Goal: Task Accomplishment & Management: Manage account settings

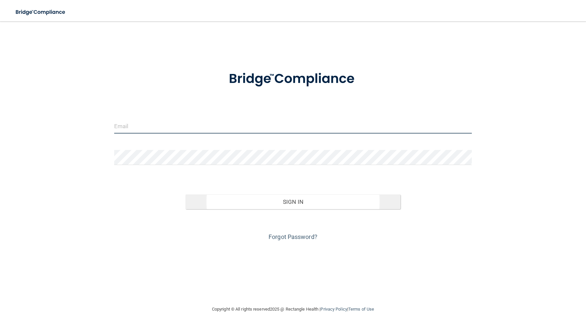
type input "[EMAIL_ADDRESS][DOMAIN_NAME]"
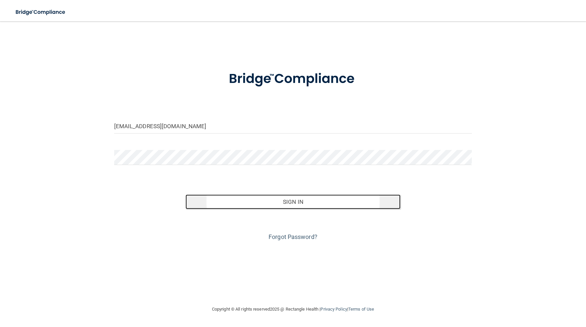
click at [295, 206] on button "Sign In" at bounding box center [292, 201] width 215 height 15
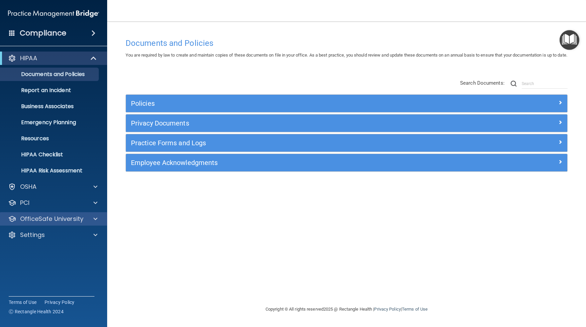
click at [65, 224] on div "OfficeSafe University" at bounding box center [53, 218] width 107 height 13
click at [91, 221] on div at bounding box center [94, 219] width 17 height 8
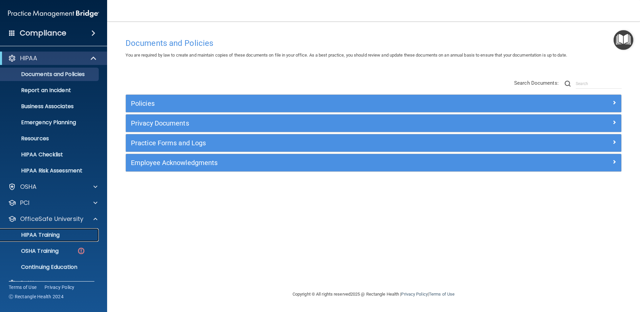
click at [39, 236] on p "HIPAA Training" at bounding box center [31, 235] width 55 height 7
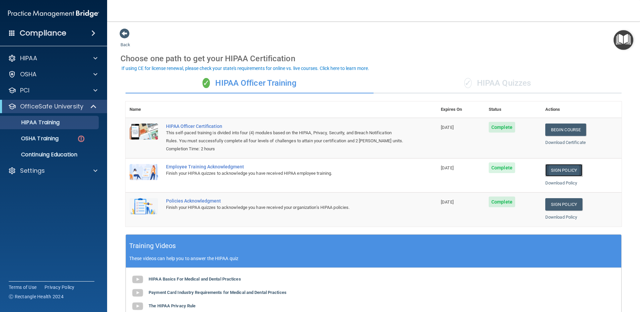
click at [552, 169] on link "Sign Policy" at bounding box center [563, 170] width 37 height 12
click at [557, 201] on link "Sign Policy" at bounding box center [563, 204] width 37 height 12
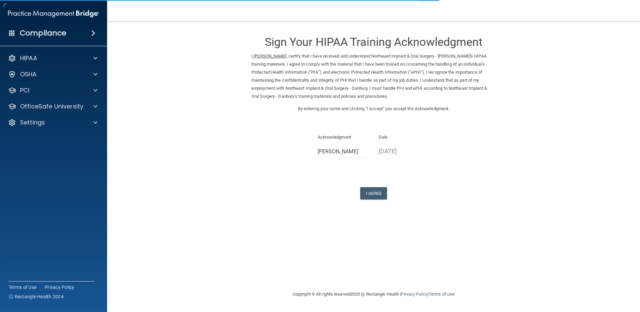
click at [371, 183] on div "Sign Your HIPAA Training Acknowledgment I, [PERSON_NAME] , certify that I have …" at bounding box center [373, 113] width 244 height 171
click at [371, 192] on button "I Agree" at bounding box center [373, 193] width 27 height 12
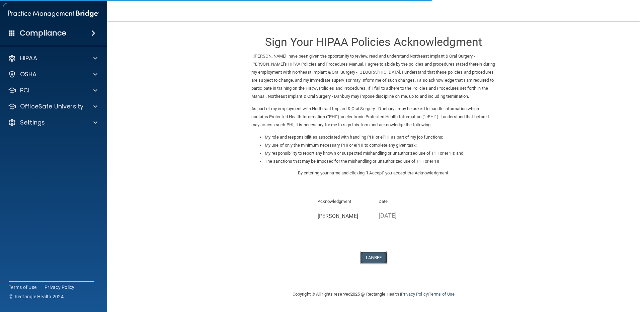
click at [370, 259] on button "I Agree" at bounding box center [373, 257] width 27 height 12
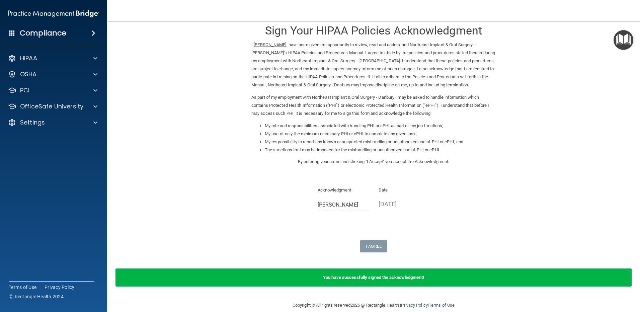
scroll to position [21, 0]
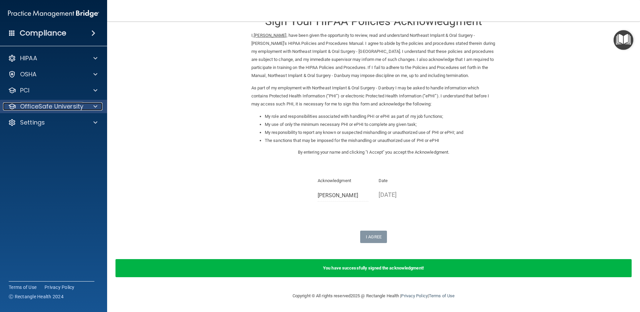
click at [29, 105] on p "OfficeSafe University" at bounding box center [51, 106] width 63 height 8
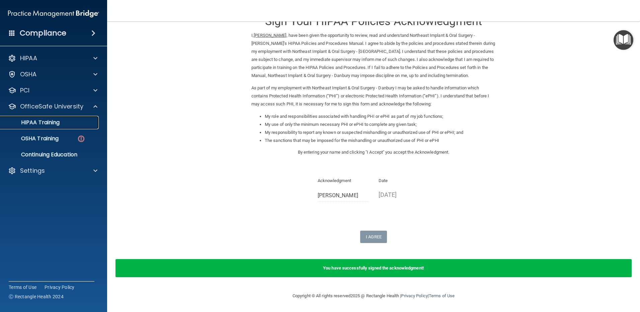
click at [30, 122] on p "HIPAA Training" at bounding box center [31, 122] width 55 height 7
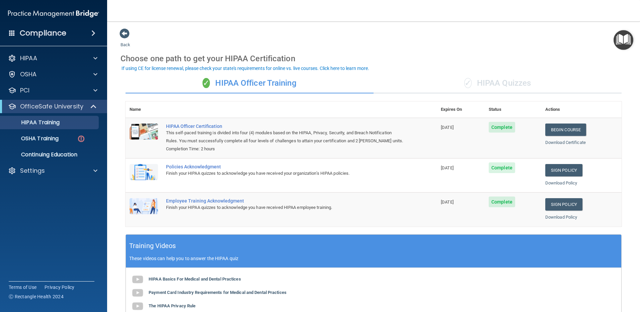
click at [493, 80] on div "✓ HIPAA Quizzes" at bounding box center [498, 83] width 248 height 20
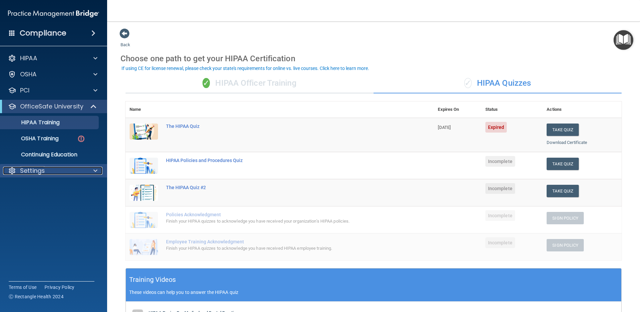
click at [45, 172] on div "Settings" at bounding box center [44, 171] width 83 height 8
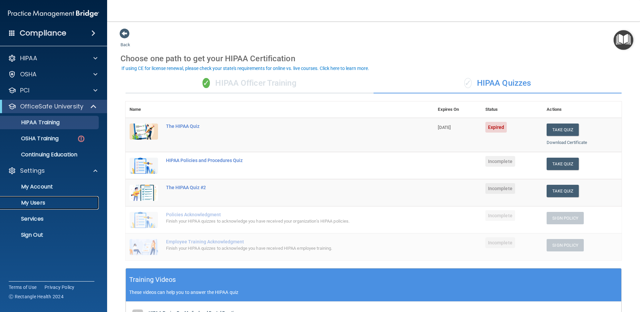
click at [37, 202] on p "My Users" at bounding box center [49, 202] width 91 height 7
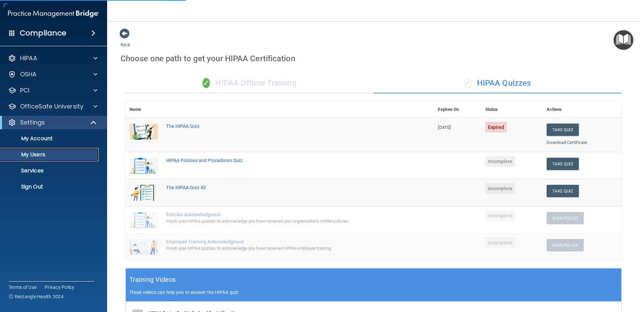
select select "20"
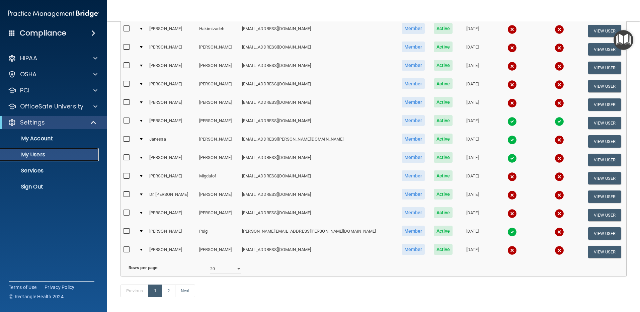
scroll to position [242, 0]
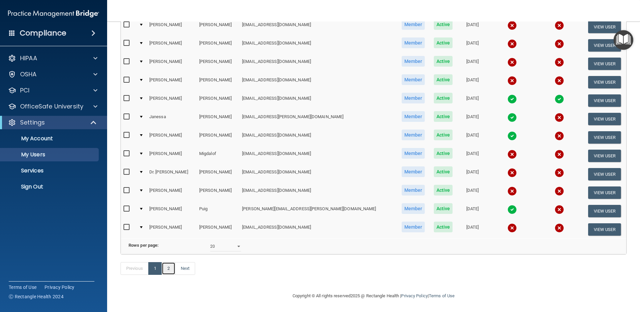
click at [165, 270] on link "2" at bounding box center [169, 268] width 14 height 13
select select "20"
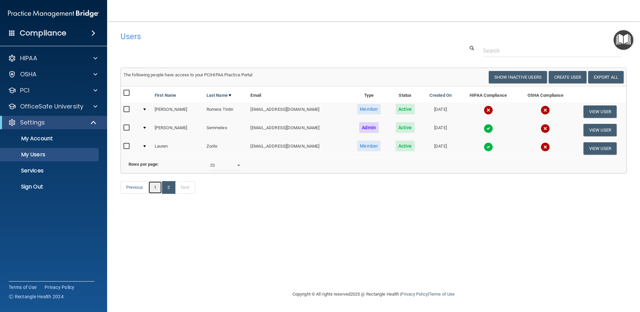
click at [155, 194] on link "1" at bounding box center [155, 187] width 14 height 13
select select "20"
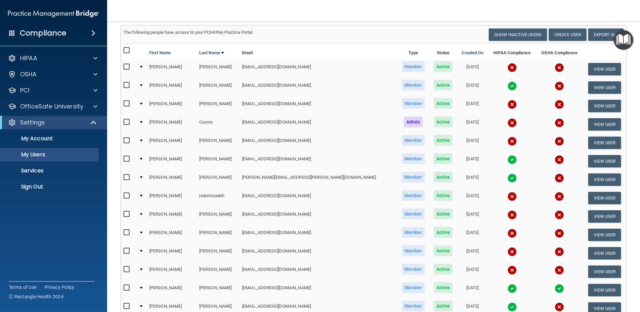
scroll to position [33, 0]
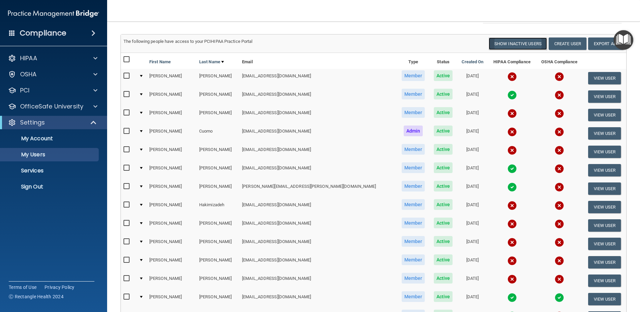
click at [535, 47] on button "Show Inactive Users" at bounding box center [518, 43] width 58 height 12
select select "20"
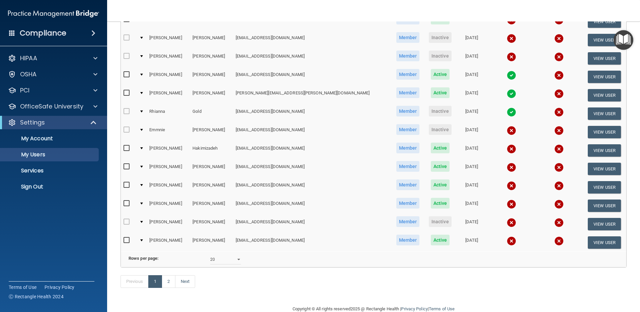
scroll to position [234, 0]
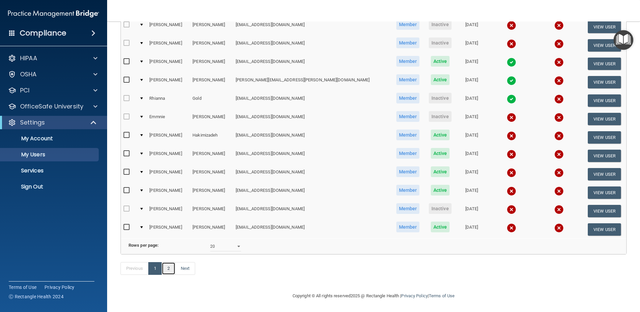
click at [169, 275] on link "2" at bounding box center [169, 268] width 14 height 13
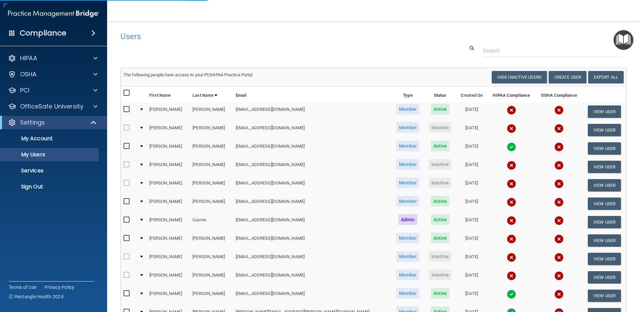
select select "20"
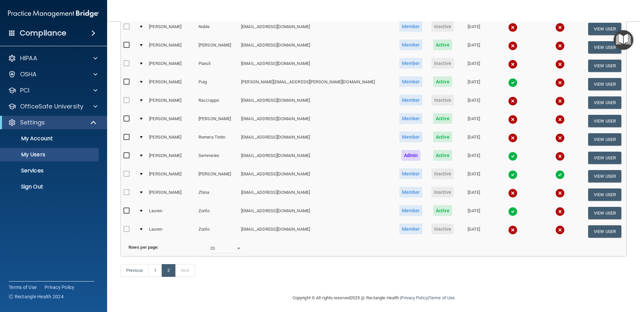
scroll to position [187, 0]
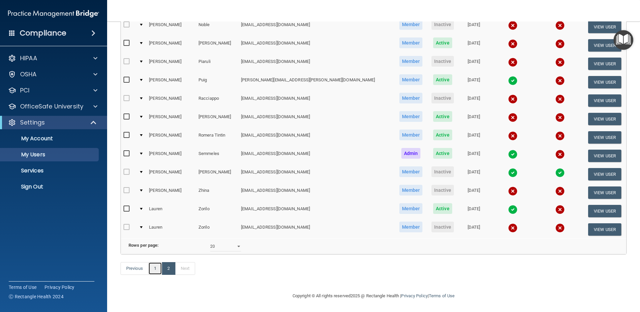
click at [157, 270] on link "1" at bounding box center [155, 268] width 14 height 13
select select "20"
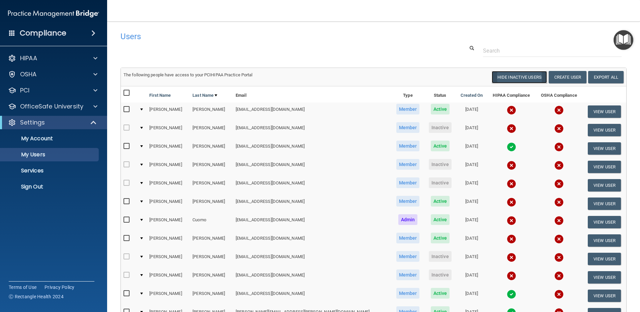
click at [513, 79] on button "Hide Inactive Users" at bounding box center [519, 77] width 55 height 12
select select "20"
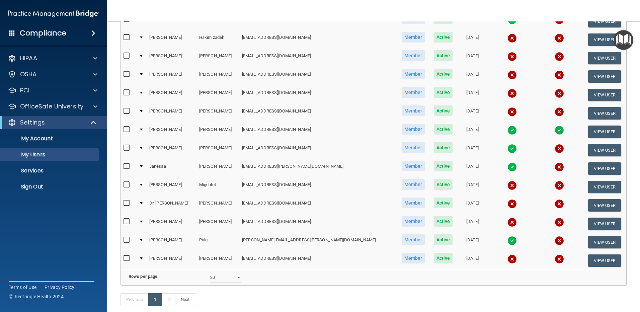
scroll to position [234, 0]
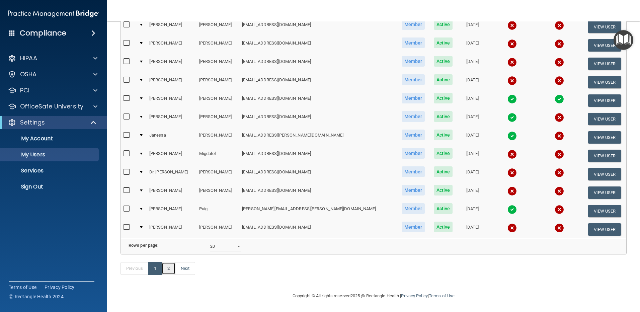
click at [166, 275] on link "2" at bounding box center [169, 268] width 14 height 13
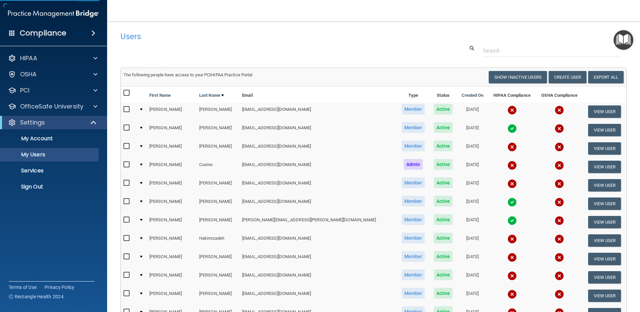
select select "20"
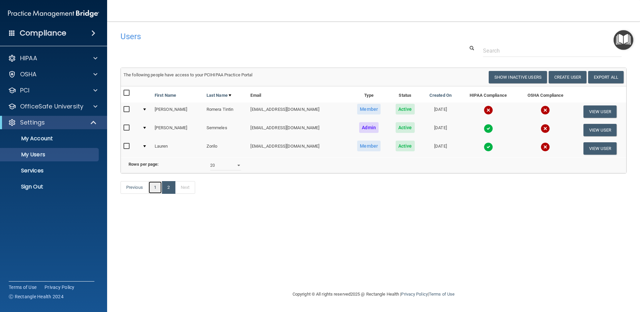
click at [158, 194] on link "1" at bounding box center [155, 187] width 14 height 13
select select "20"
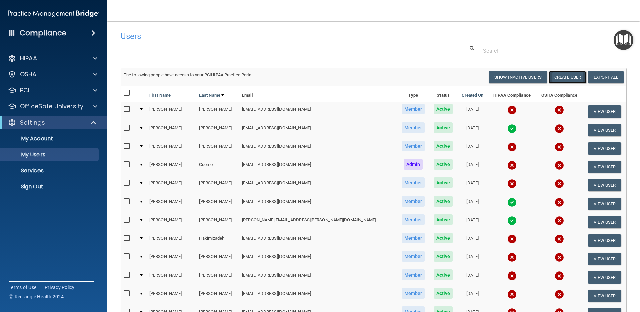
click at [559, 75] on button "Create User" at bounding box center [568, 77] width 38 height 12
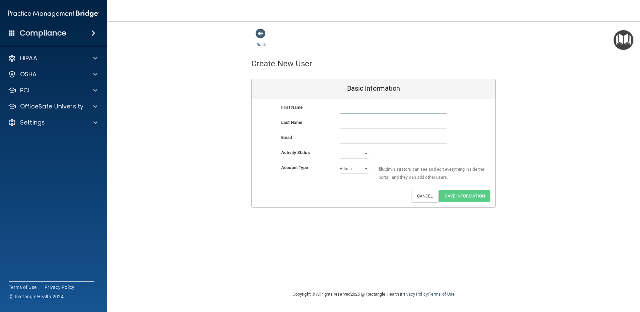
click at [381, 110] on input "text" at bounding box center [393, 108] width 107 height 10
type input "Dsnielle"
type input "Dieterick"
click at [346, 109] on input "Dsnielle" at bounding box center [393, 108] width 107 height 10
type input "Danielle"
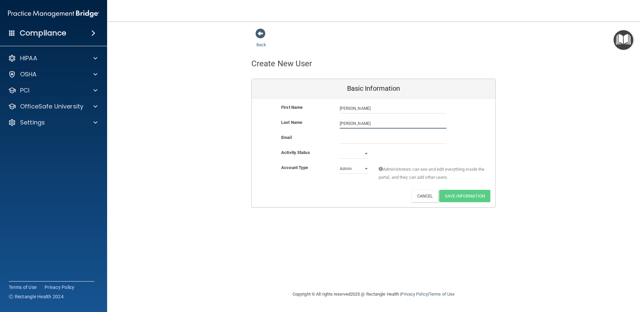
type input "Dieterich"
click at [372, 137] on input "email" at bounding box center [393, 139] width 107 height 10
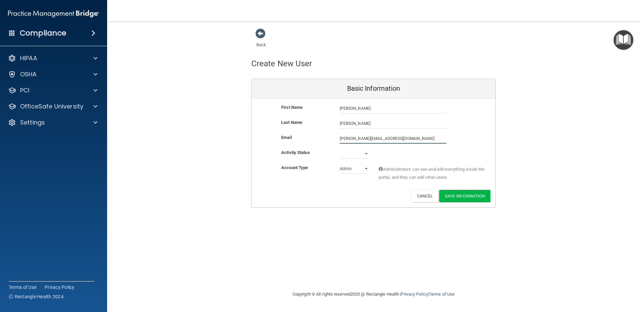
type input "danielle.dieterich99@gmail.com"
click at [365, 156] on select "Active Inactive" at bounding box center [354, 154] width 29 height 10
select select "active"
click at [340, 149] on select "Active Inactive" at bounding box center [354, 154] width 29 height 10
click at [362, 169] on select "Admin Member" at bounding box center [354, 169] width 29 height 10
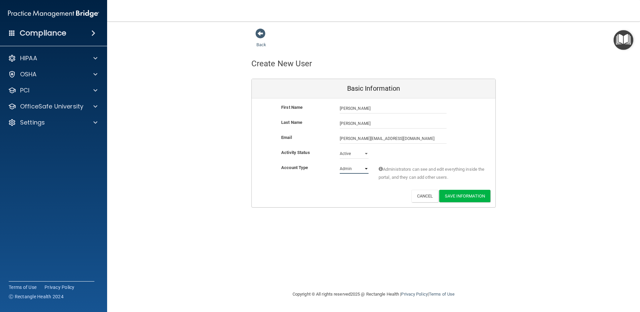
select select "practice_member"
click at [340, 164] on select "Admin Member" at bounding box center [354, 169] width 29 height 10
click at [450, 197] on button "Save Information" at bounding box center [464, 196] width 51 height 12
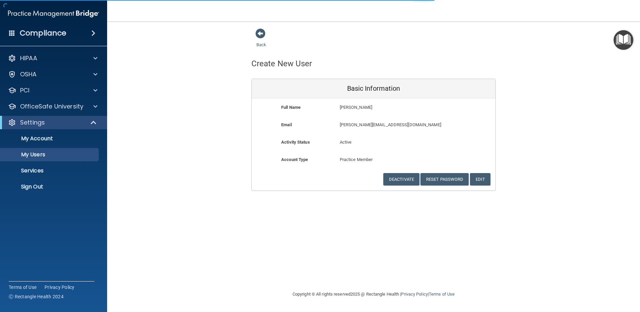
select select "20"
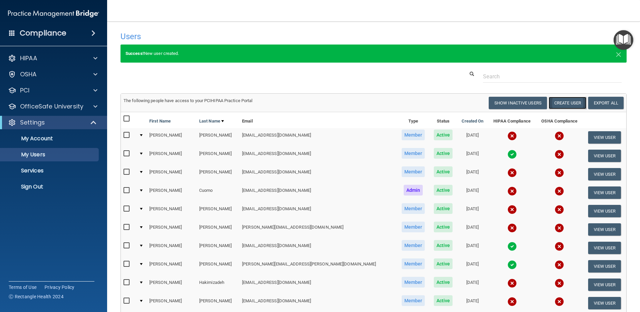
click at [570, 102] on button "Create User" at bounding box center [568, 103] width 38 height 12
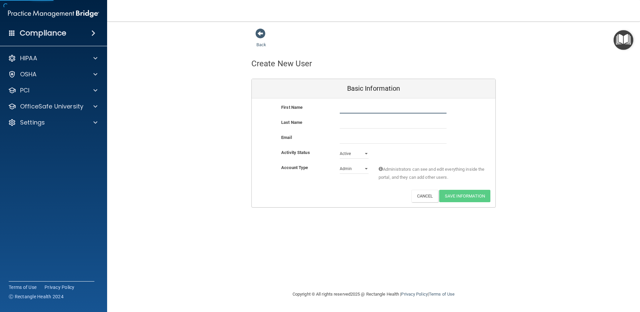
click at [384, 105] on input "text" at bounding box center [393, 108] width 107 height 10
type input "Nayely"
type input "Tenesaca Brito"
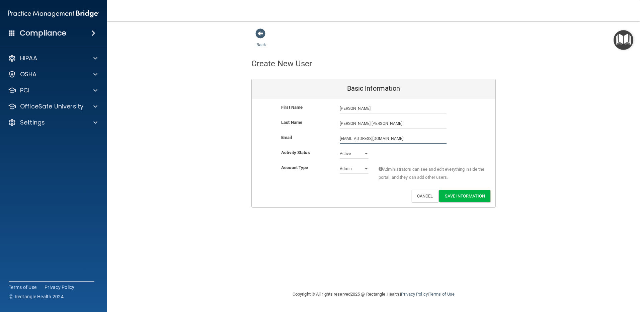
type input "Nayelyt0216@gmail.com"
click at [368, 167] on select "Admin Member" at bounding box center [354, 170] width 29 height 10
click at [340, 164] on select "Admin Member" at bounding box center [354, 169] width 29 height 10
click at [366, 169] on select "Admin Member" at bounding box center [354, 169] width 29 height 10
click at [340, 164] on select "Admin Member" at bounding box center [354, 169] width 29 height 10
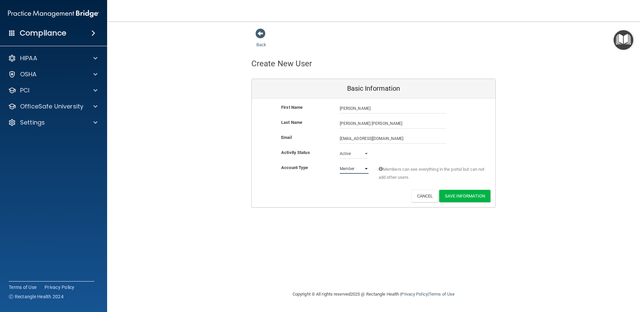
click at [366, 169] on select "Admin Member" at bounding box center [354, 169] width 29 height 10
click at [340, 164] on select "Admin Member" at bounding box center [354, 169] width 29 height 10
click at [355, 170] on select "Admin Member" at bounding box center [354, 169] width 29 height 10
select select "practice_member"
click at [340, 164] on select "Admin Member" at bounding box center [354, 169] width 29 height 10
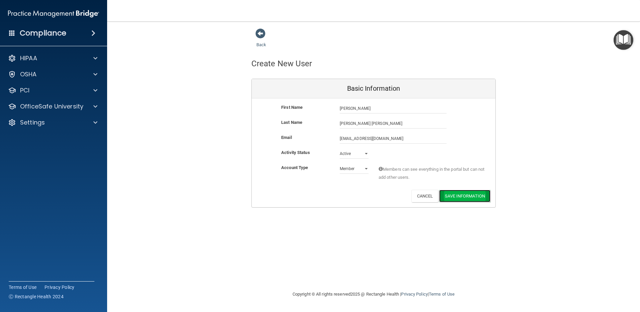
click at [457, 195] on button "Save Information" at bounding box center [464, 196] width 51 height 12
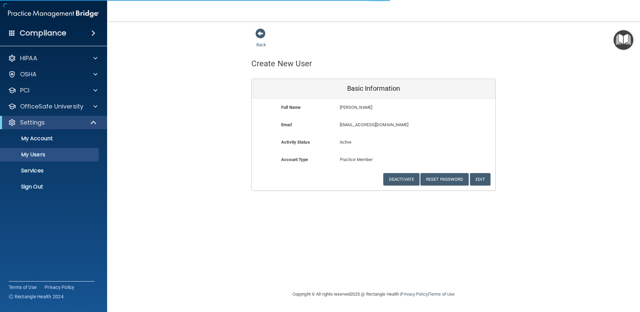
select select "20"
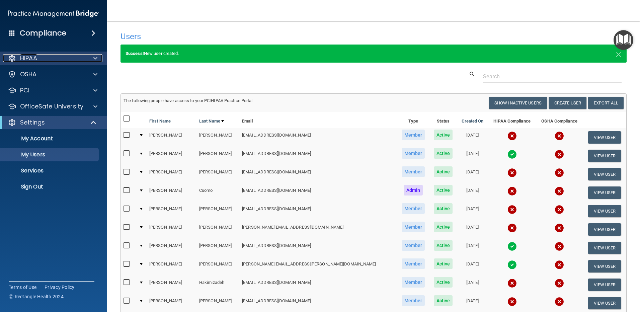
click at [28, 57] on p "HIPAA" at bounding box center [28, 58] width 17 height 8
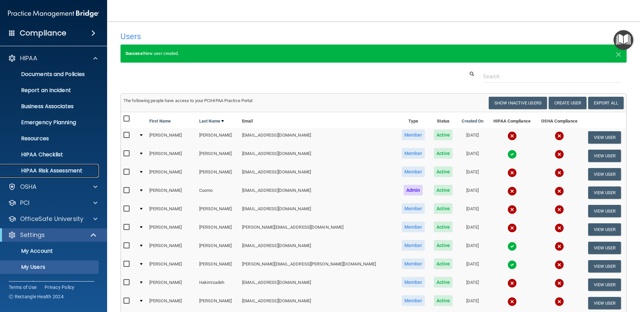
click at [37, 171] on p "HIPAA Risk Assessment" at bounding box center [49, 170] width 91 height 7
